Goal: Find specific page/section: Find specific page/section

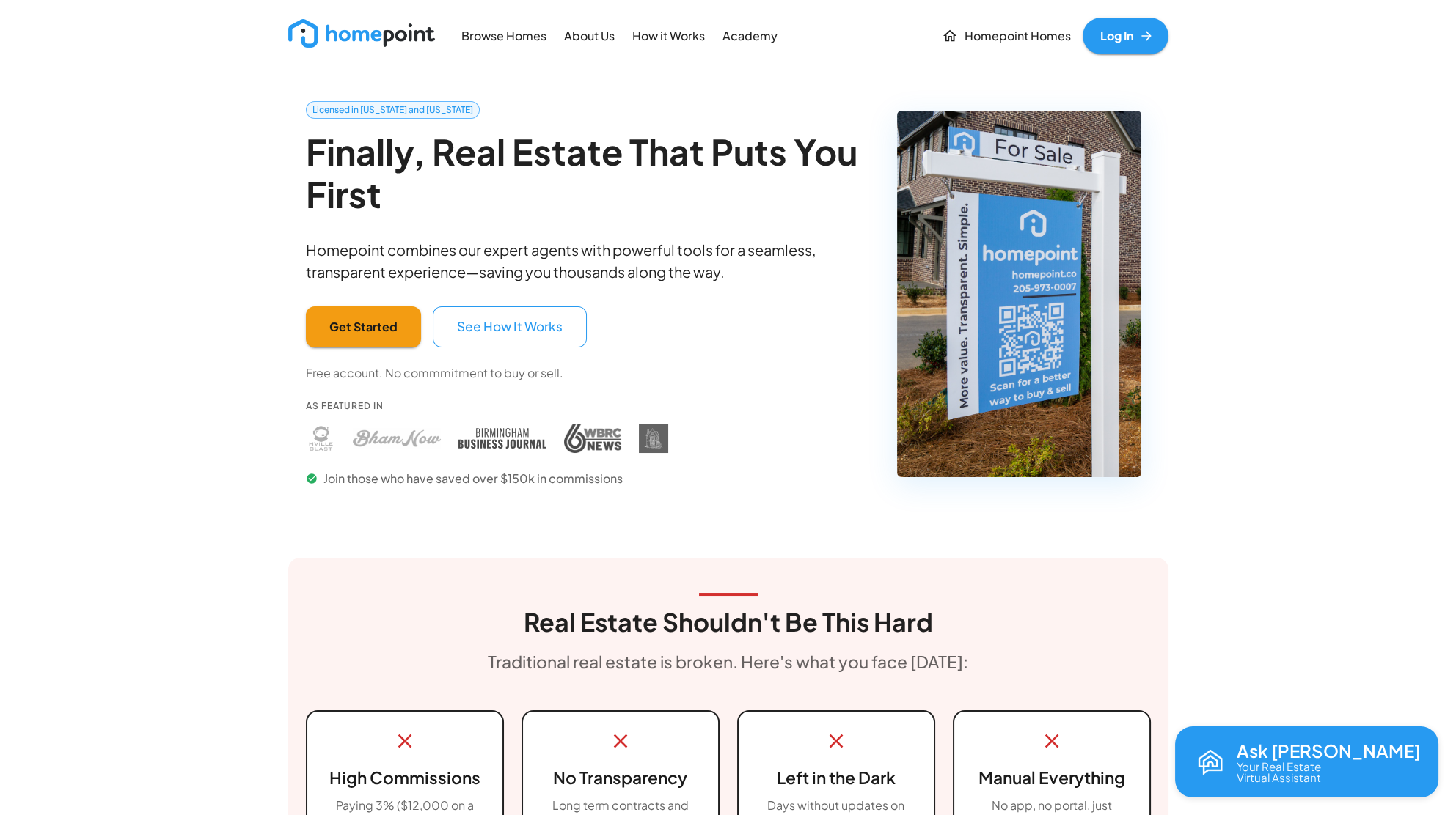
click at [1133, 38] on link "Log In" at bounding box center [1125, 36] width 86 height 37
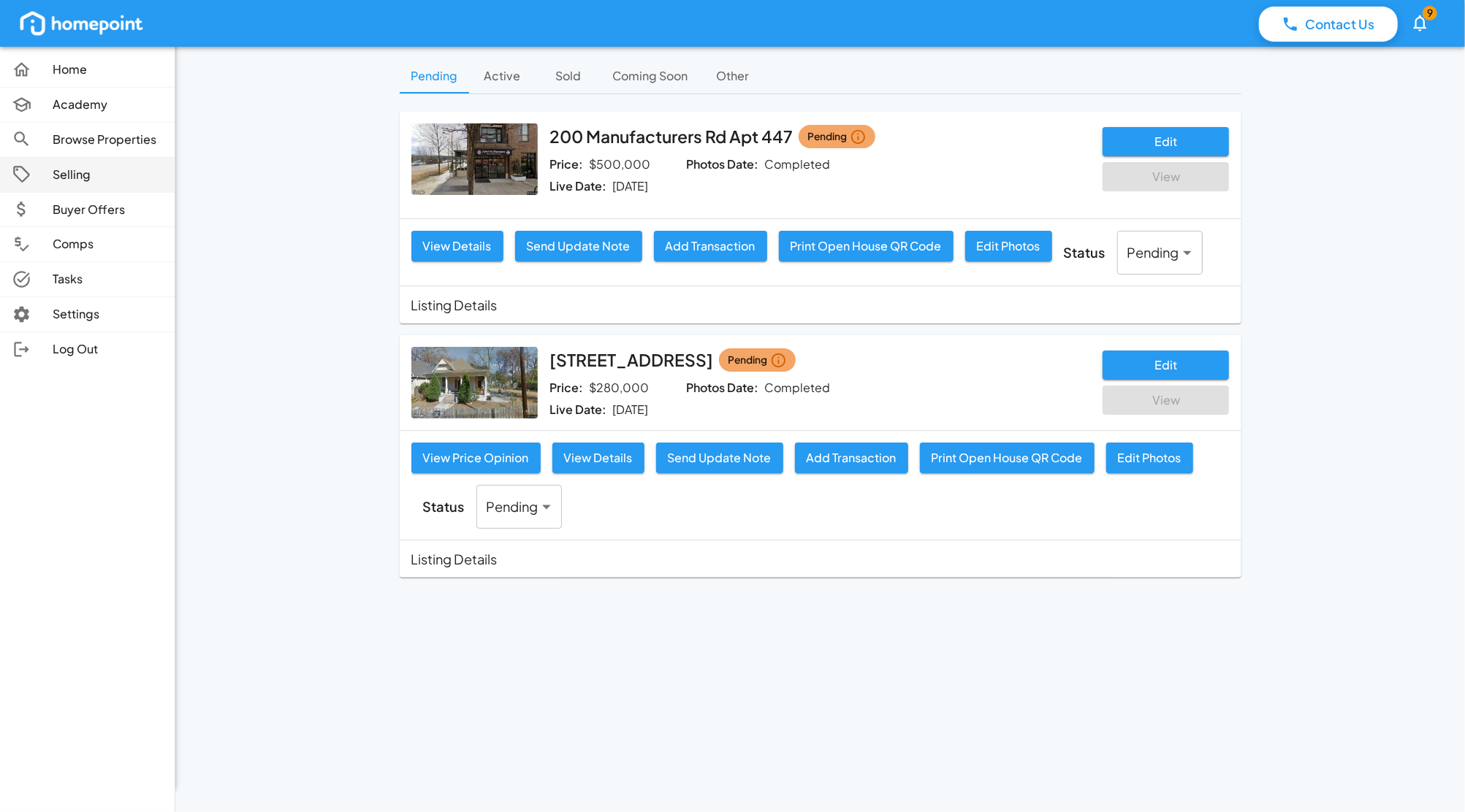
click at [70, 181] on p "Selling" at bounding box center [107, 175] width 110 height 17
